Goal: Task Accomplishment & Management: Use online tool/utility

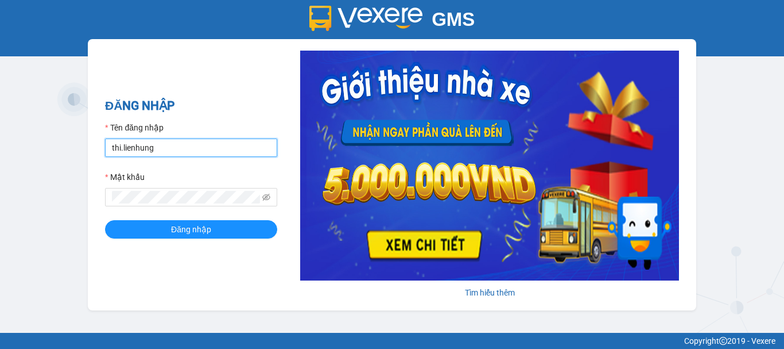
click at [176, 154] on input "thi.lienhung" at bounding box center [191, 147] width 172 height 18
type input "giang.lienhung"
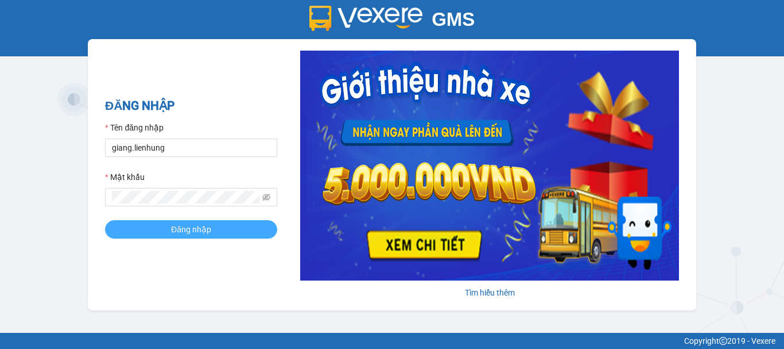
click at [177, 230] on span "Đăng nhập" at bounding box center [191, 229] width 40 height 13
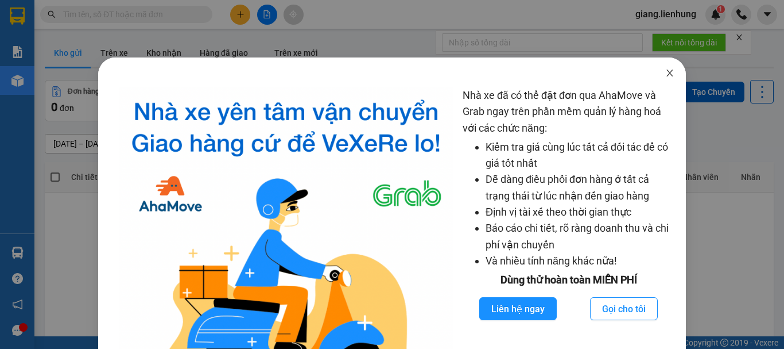
drag, startPoint x: 663, startPoint y: 70, endPoint x: 206, endPoint y: 71, distance: 457.0
click at [665, 71] on icon "close" at bounding box center [669, 72] width 9 height 9
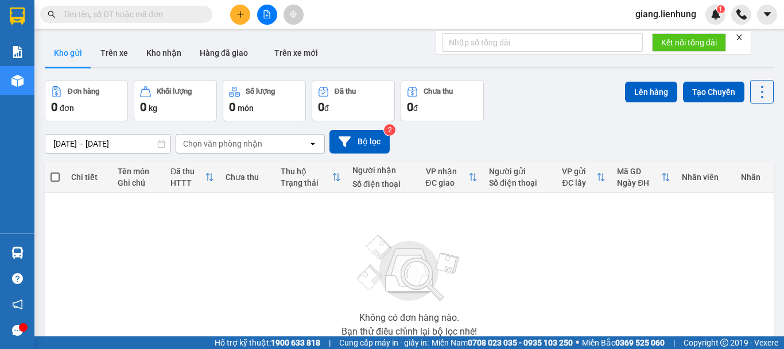
click at [70, 11] on input "text" at bounding box center [130, 14] width 135 height 13
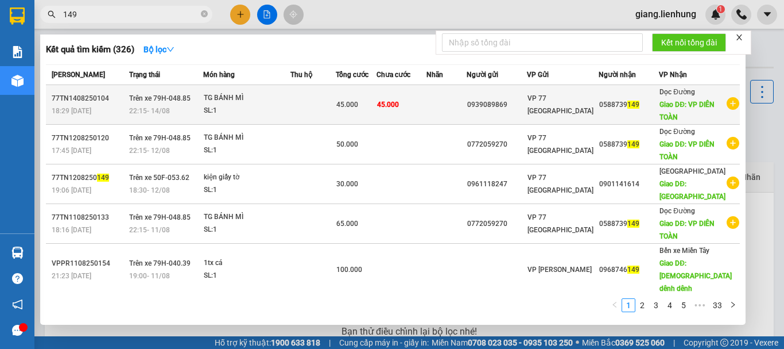
type input "149"
click at [290, 100] on div "TG BÁNH MÌ" at bounding box center [247, 98] width 86 height 13
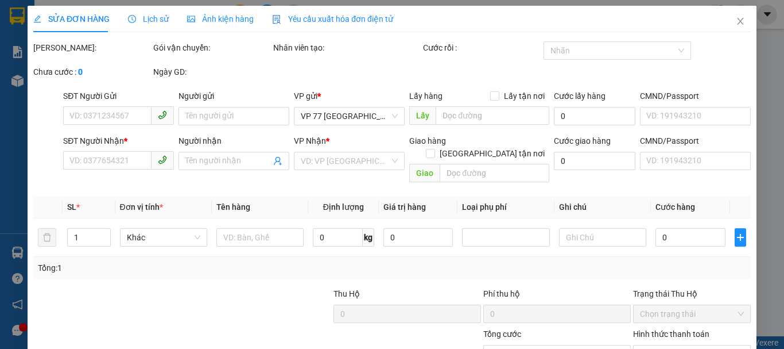
type input "0939089869"
type input "0588739149"
type input "VP DIÊN TOÀN"
type input "45.000"
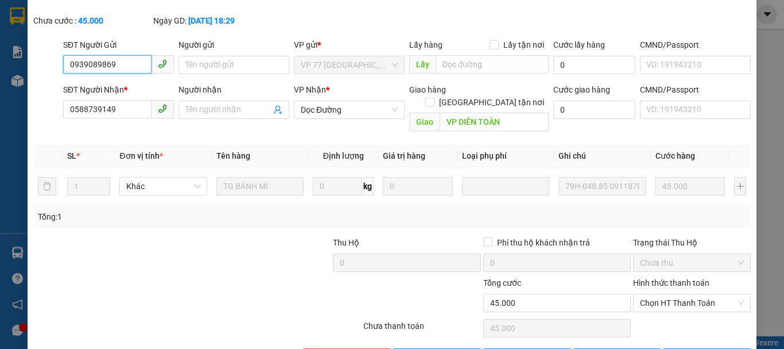
scroll to position [94, 0]
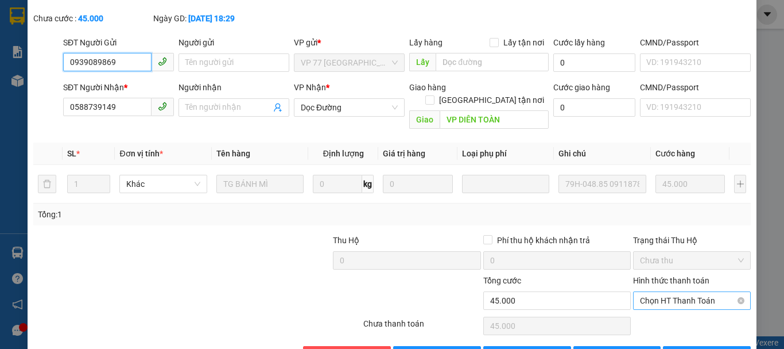
click at [677, 292] on span "Chọn HT Thanh Toán" at bounding box center [692, 300] width 104 height 17
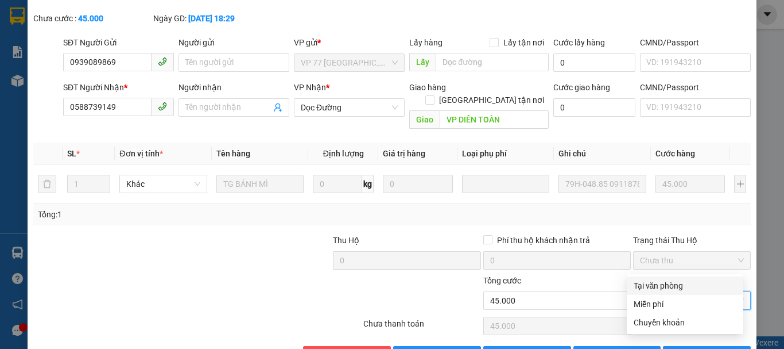
click at [670, 281] on div "Tại văn phòng" at bounding box center [685, 285] width 103 height 13
type input "0"
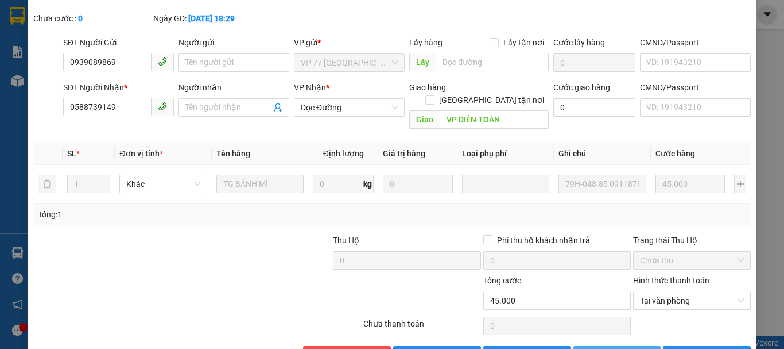
click at [607, 348] on span "Lưu thay đổi" at bounding box center [641, 355] width 92 height 13
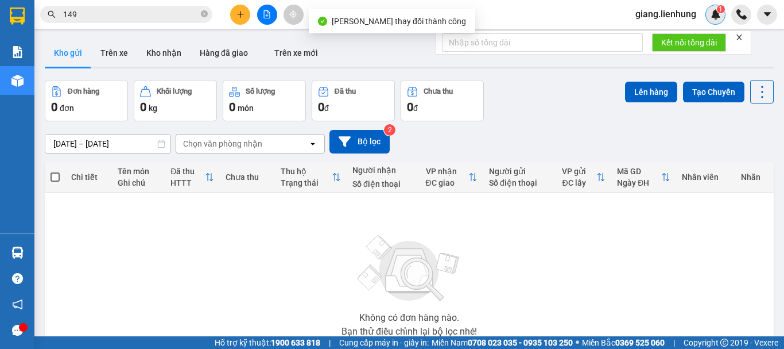
click at [724, 14] on div "1" at bounding box center [716, 15] width 20 height 20
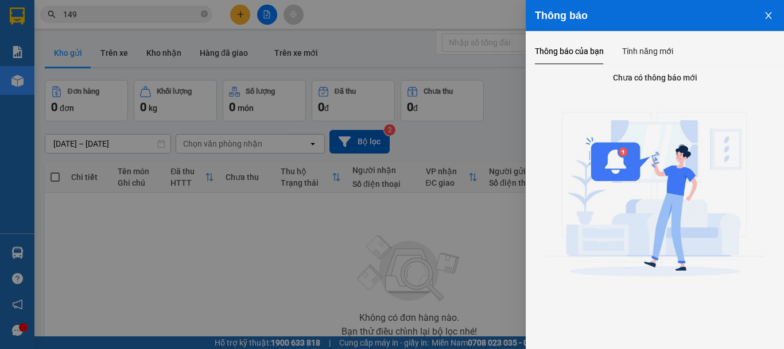
click at [780, 14] on button "Close" at bounding box center [768, 14] width 31 height 29
